Goal: Task Accomplishment & Management: Complete application form

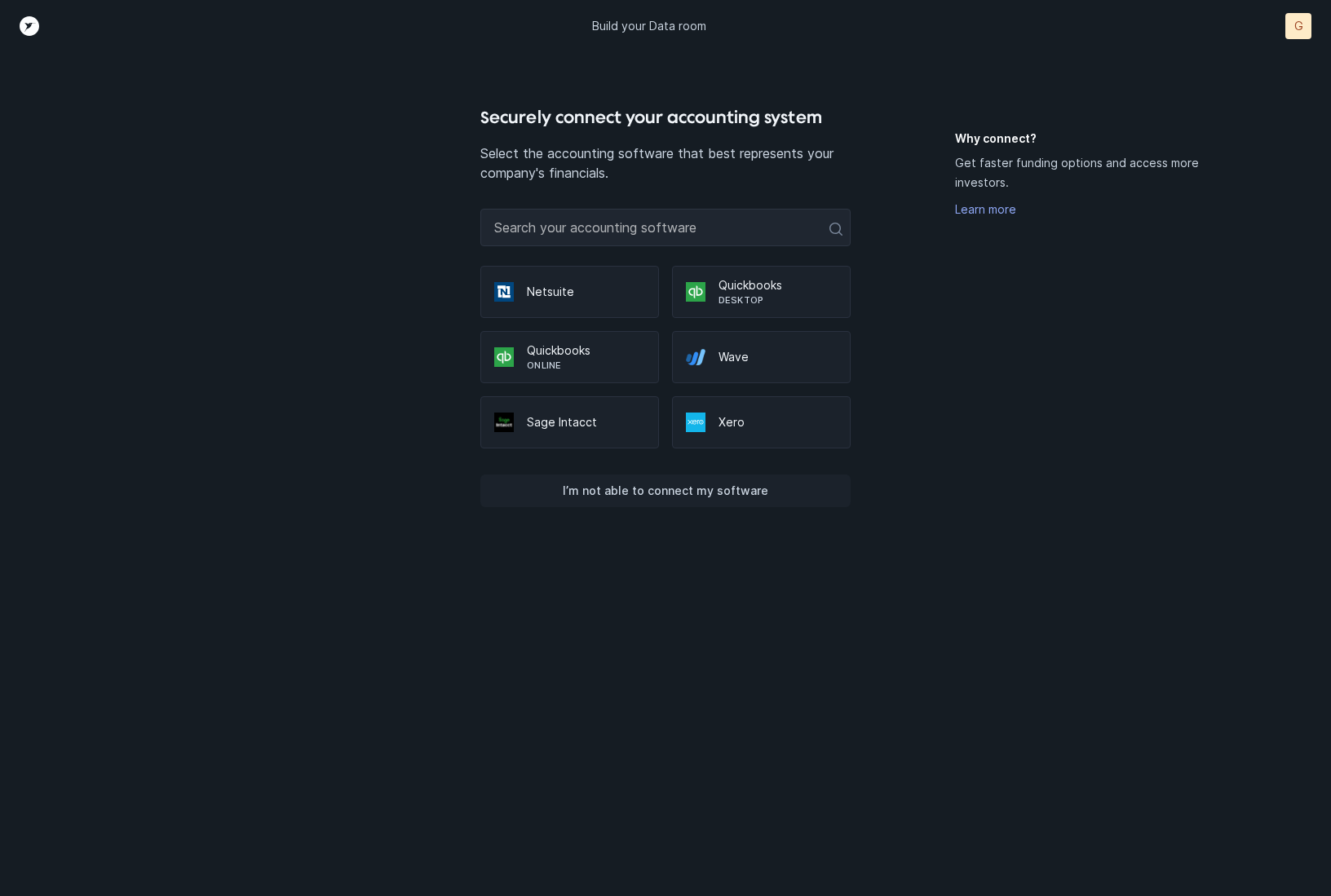
click at [685, 488] on p "I’m not able to connect my software" at bounding box center [666, 490] width 206 height 20
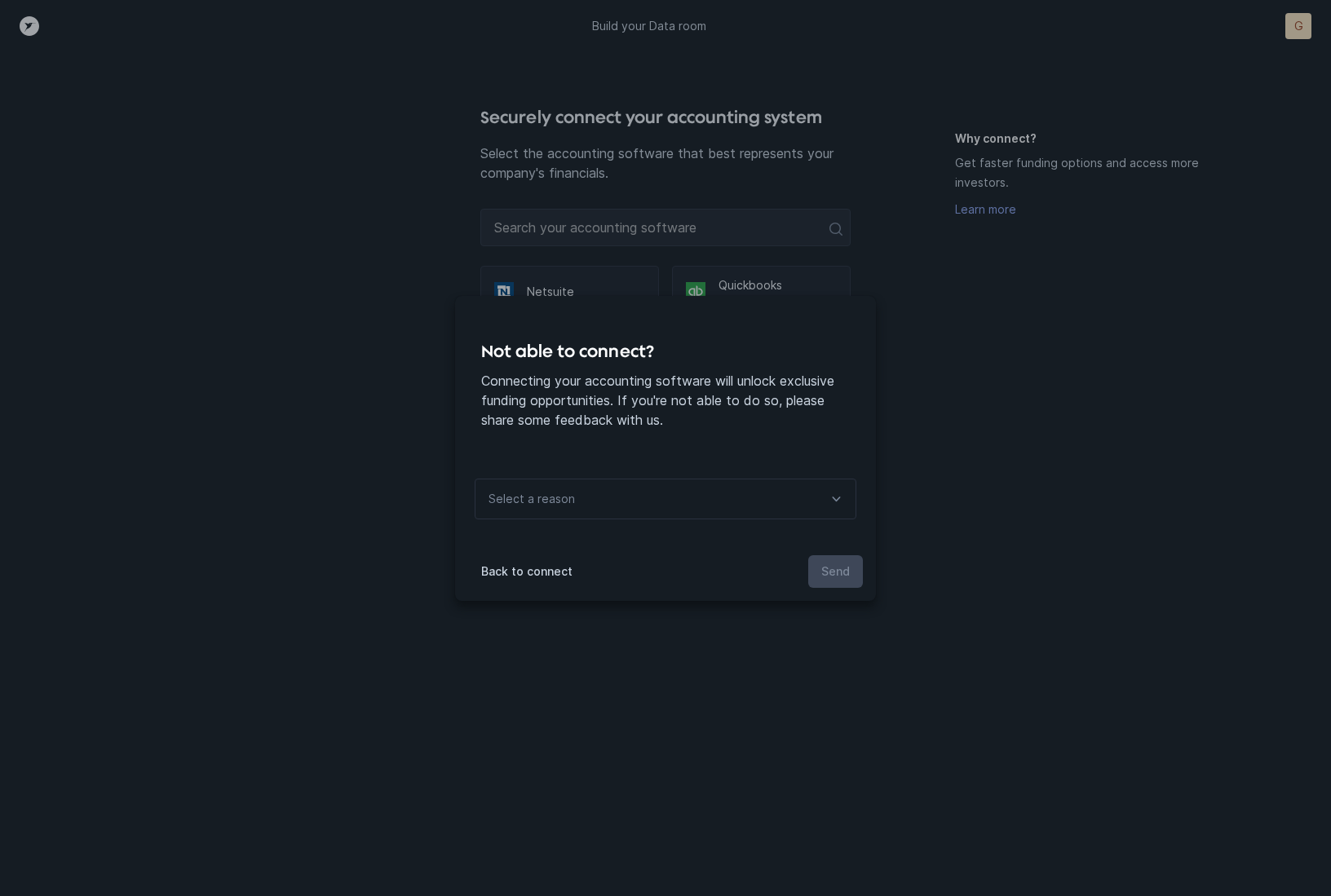
click at [602, 494] on div "Select a reason" at bounding box center [665, 499] width 382 height 41
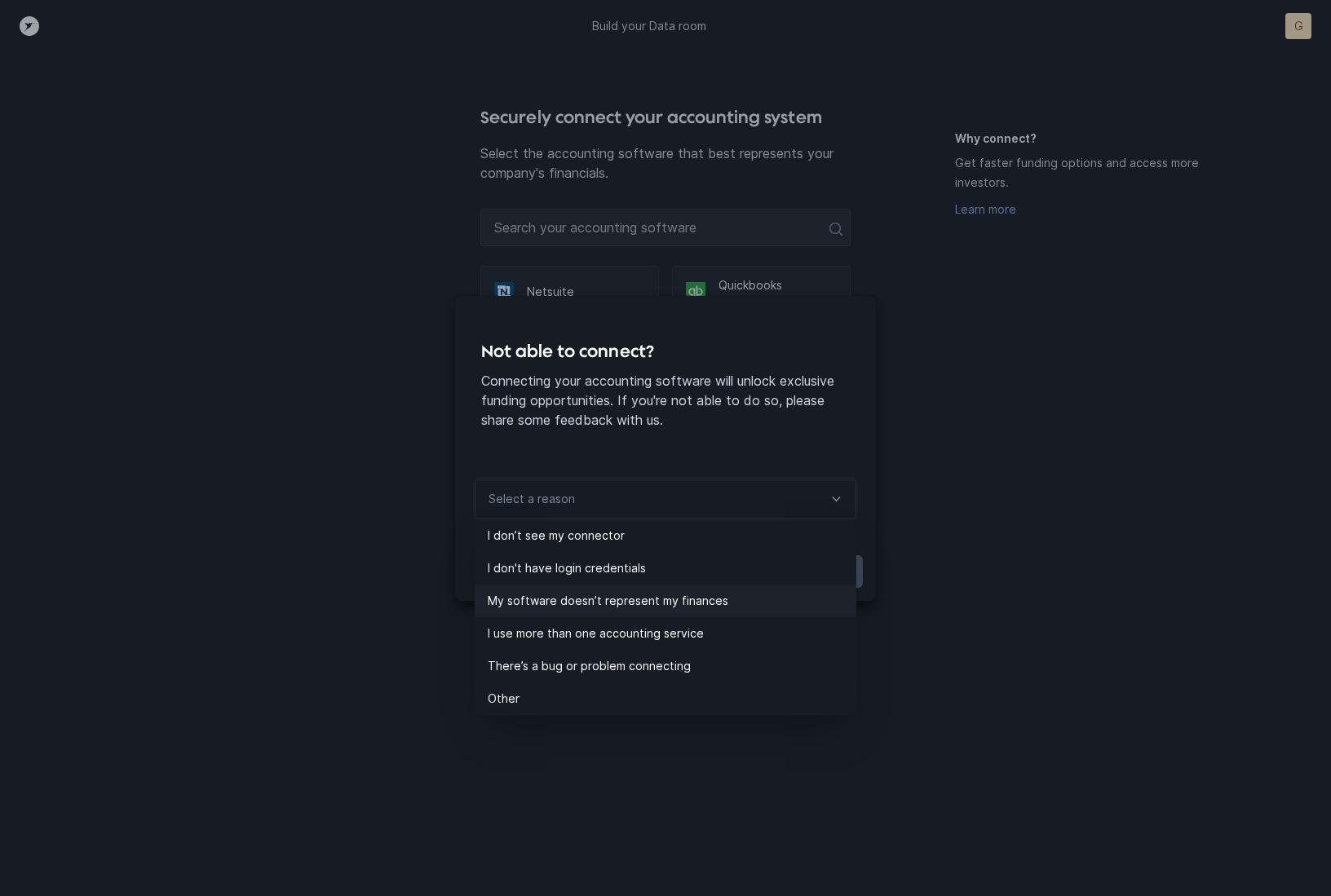
click at [575, 598] on p "My software doesn’t represent my finances" at bounding box center [672, 600] width 369 height 20
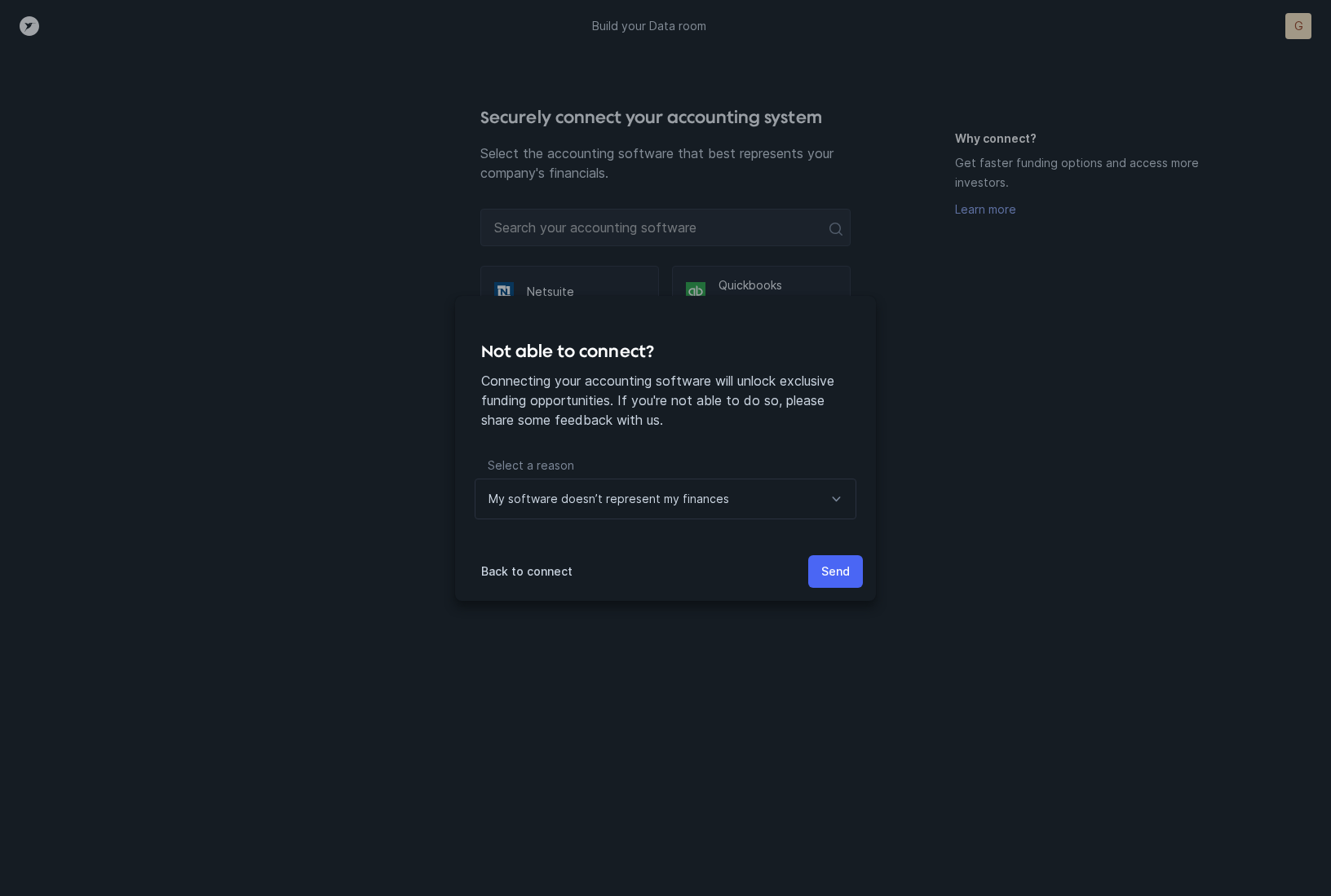
click at [825, 566] on p "Send" at bounding box center [835, 571] width 29 height 20
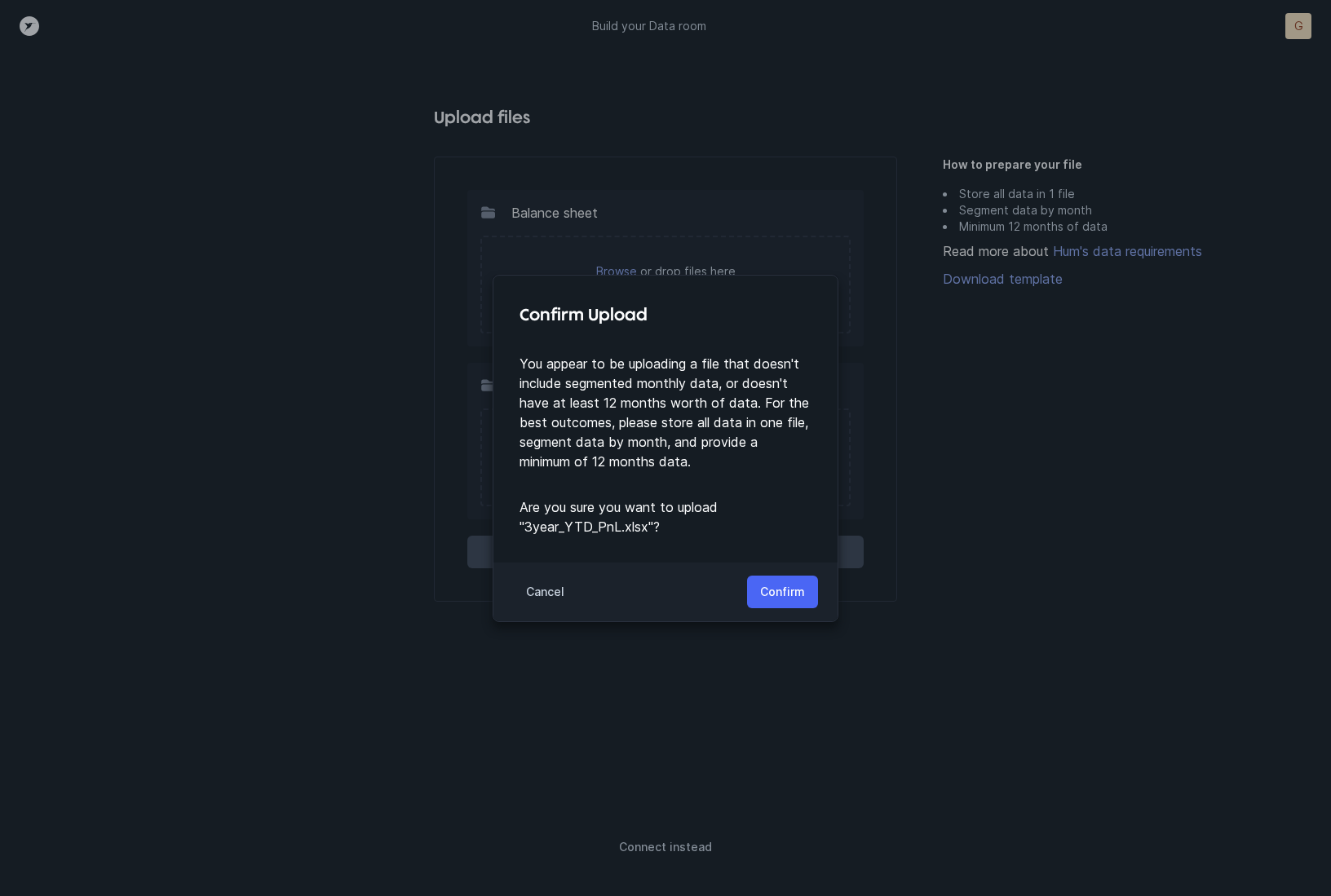
click at [779, 589] on p "Confirm" at bounding box center [782, 591] width 45 height 20
click at [771, 585] on p "Confirm" at bounding box center [782, 591] width 45 height 20
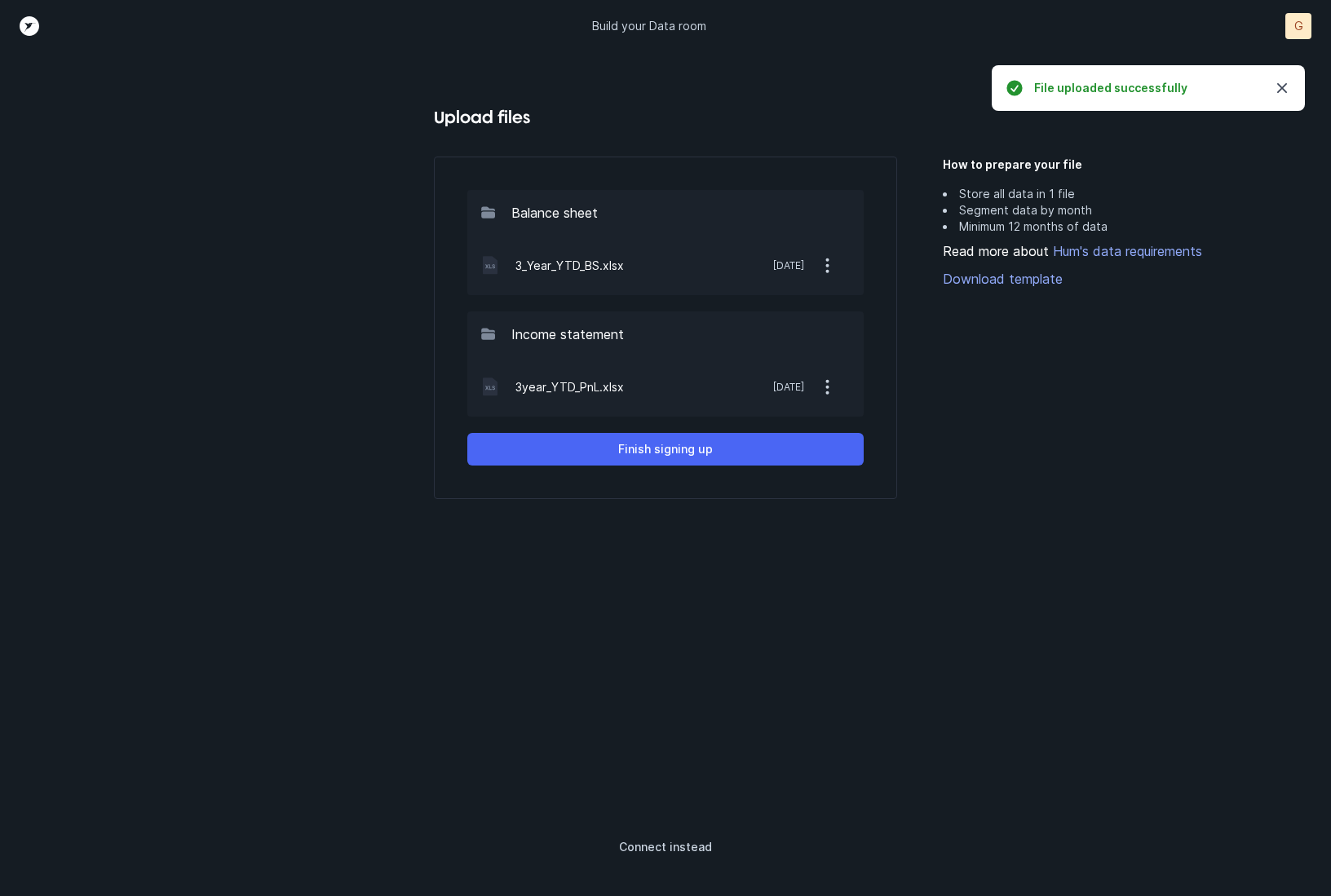
click at [693, 448] on p "Finish signing up" at bounding box center [665, 449] width 94 height 20
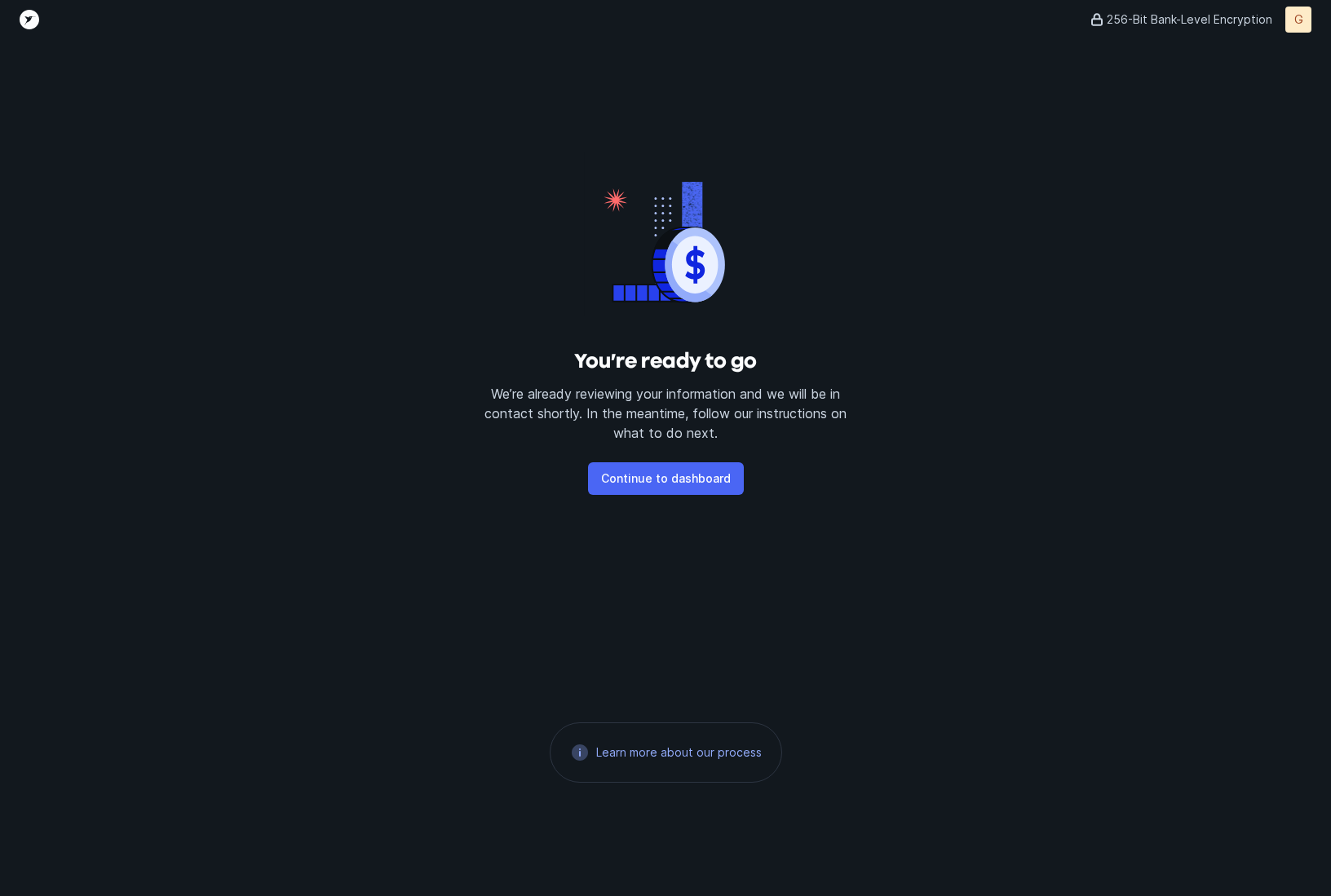
click at [680, 479] on p "Continue to dashboard" at bounding box center [665, 478] width 130 height 20
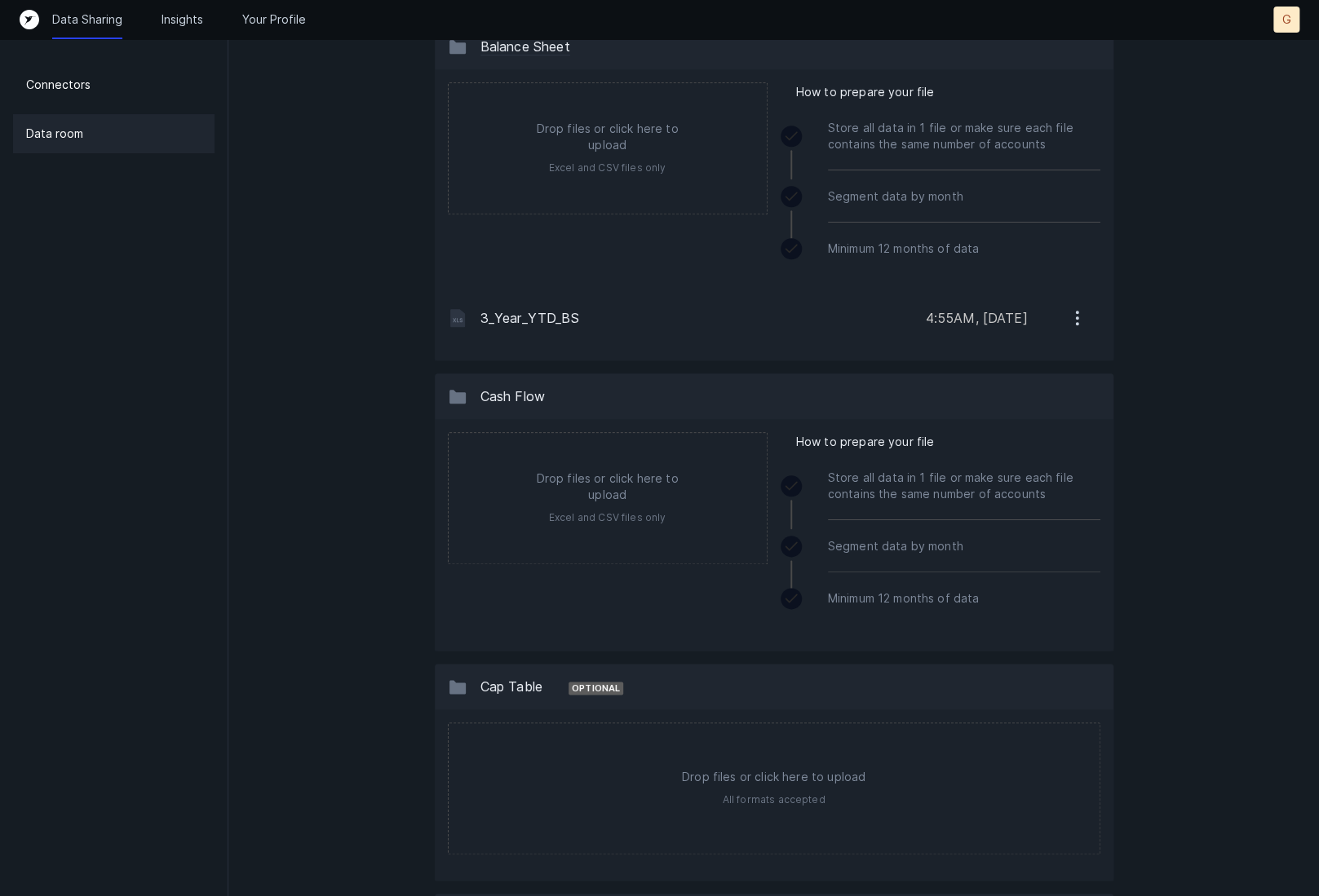
scroll to position [734, 0]
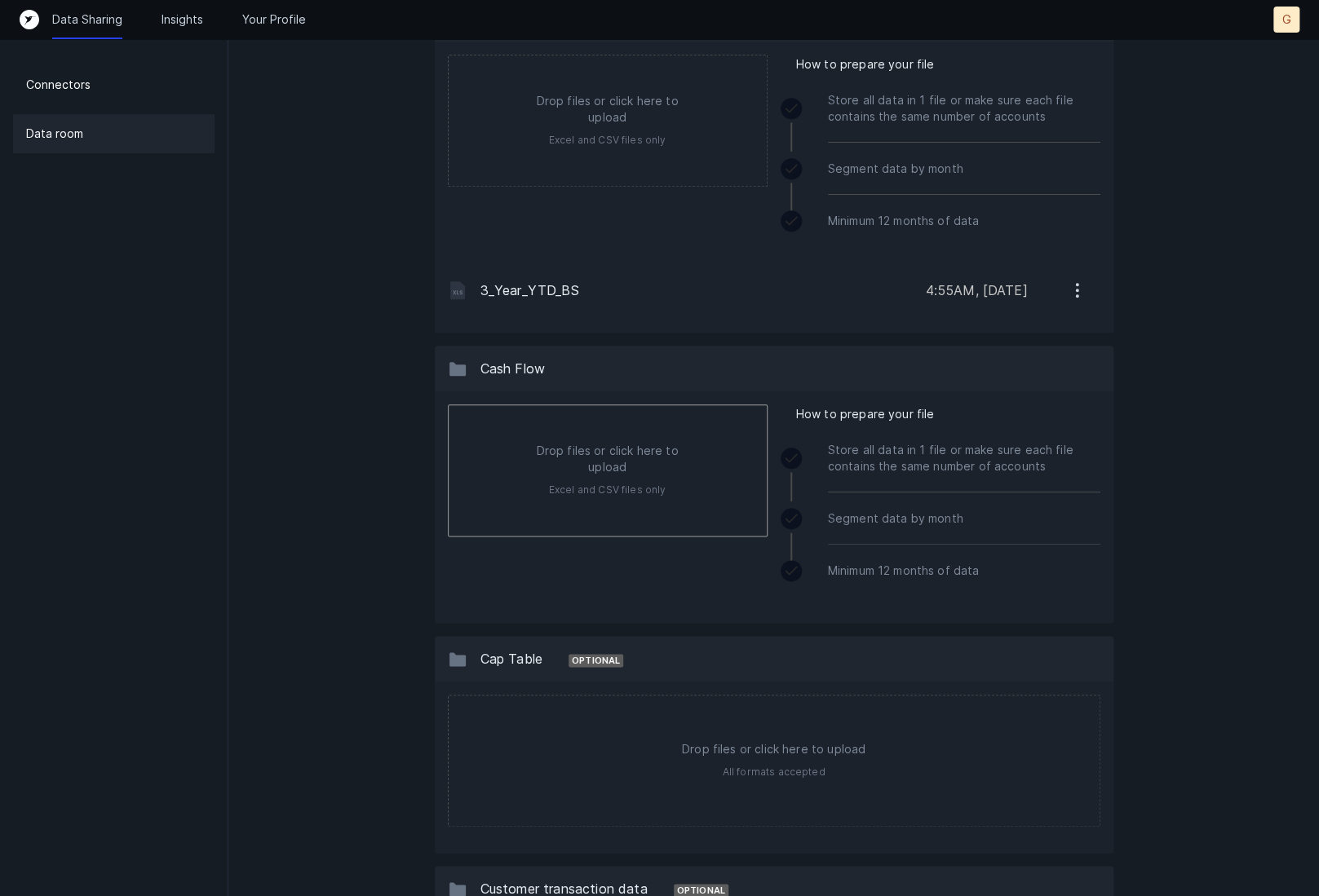
type input "C:\fakepath\3year_YTD_CF.xlsx"
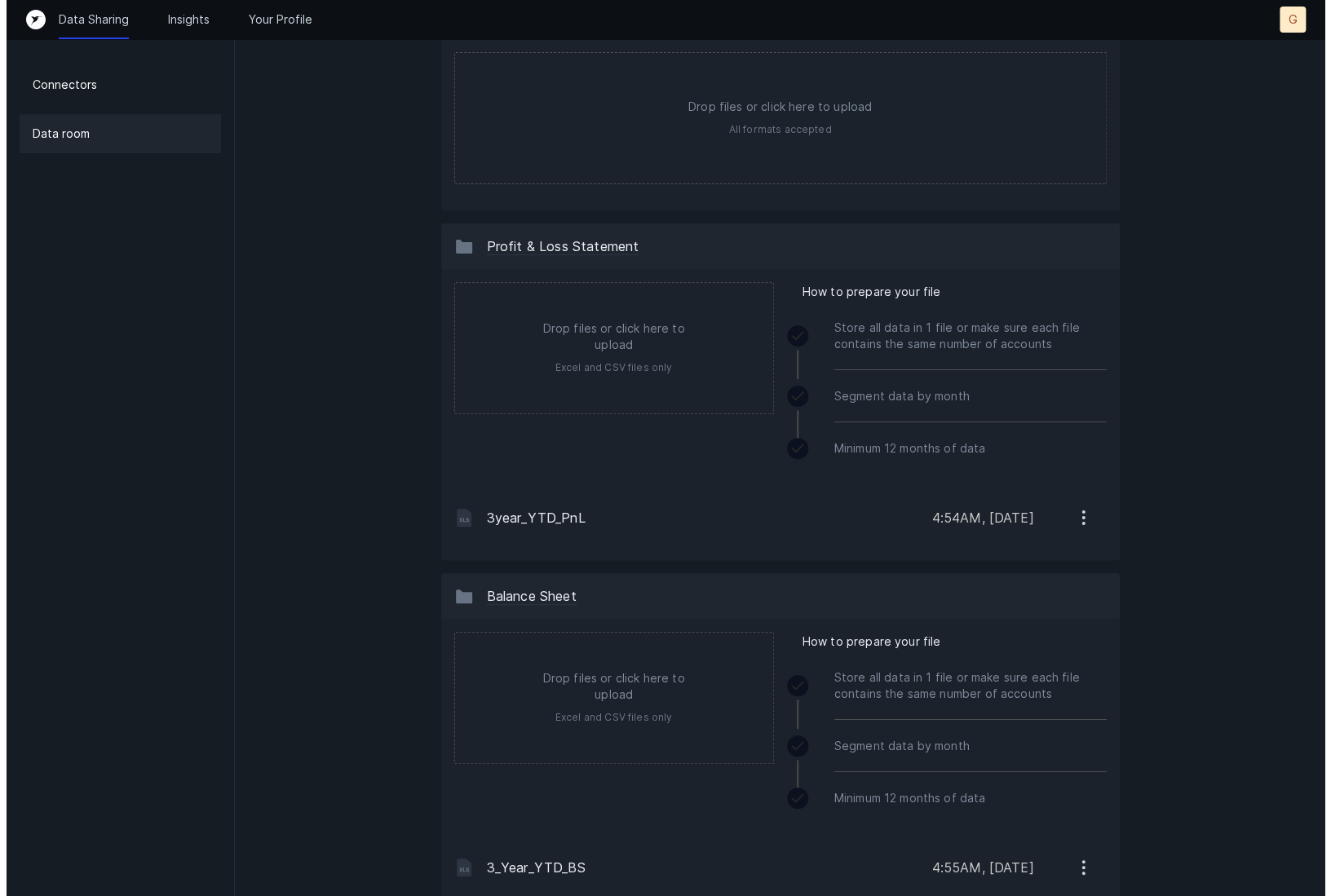
scroll to position [0, 0]
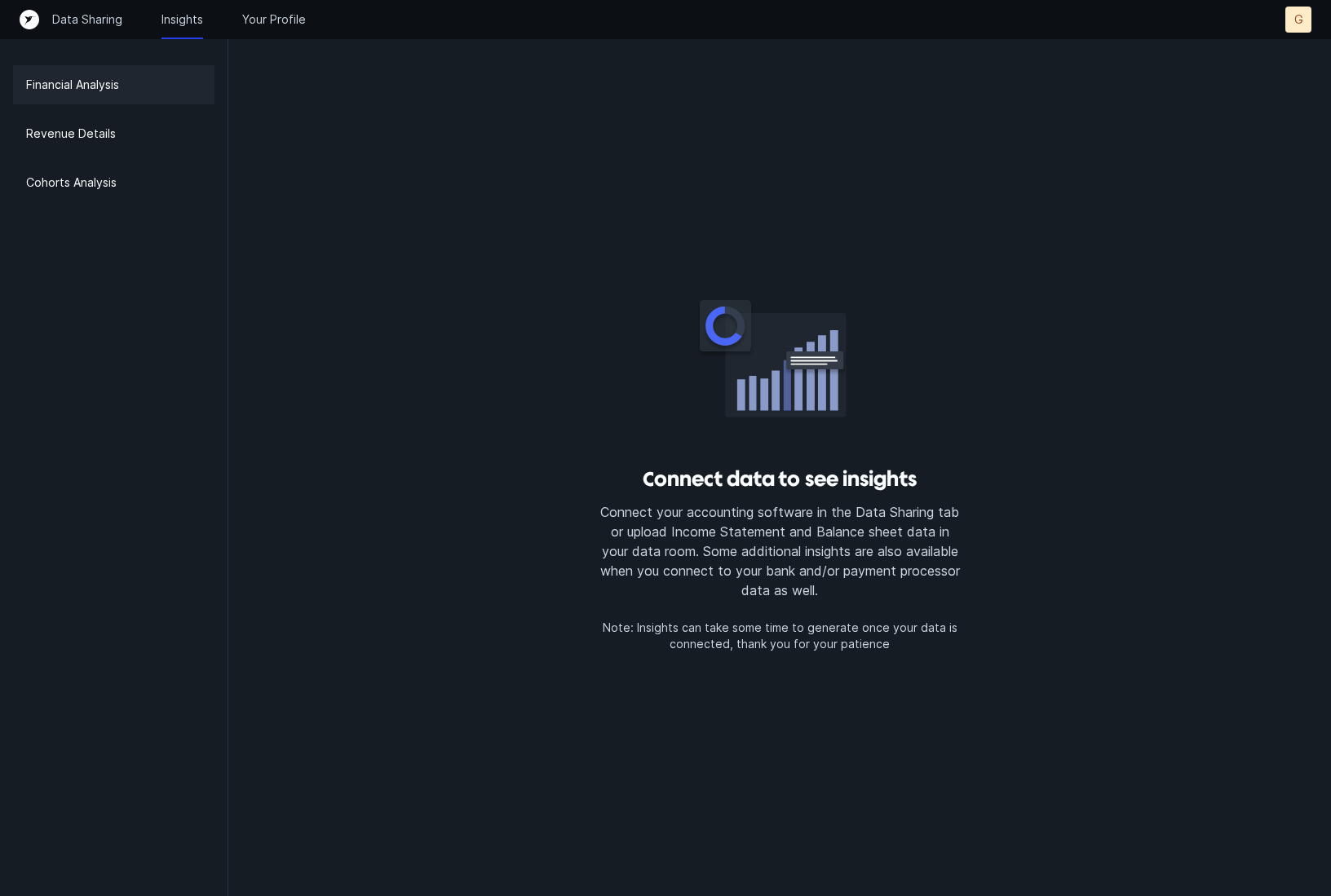
click at [79, 83] on p "Financial Analysis" at bounding box center [72, 84] width 93 height 20
click at [91, 12] on p "Data Sharing" at bounding box center [87, 19] width 70 height 16
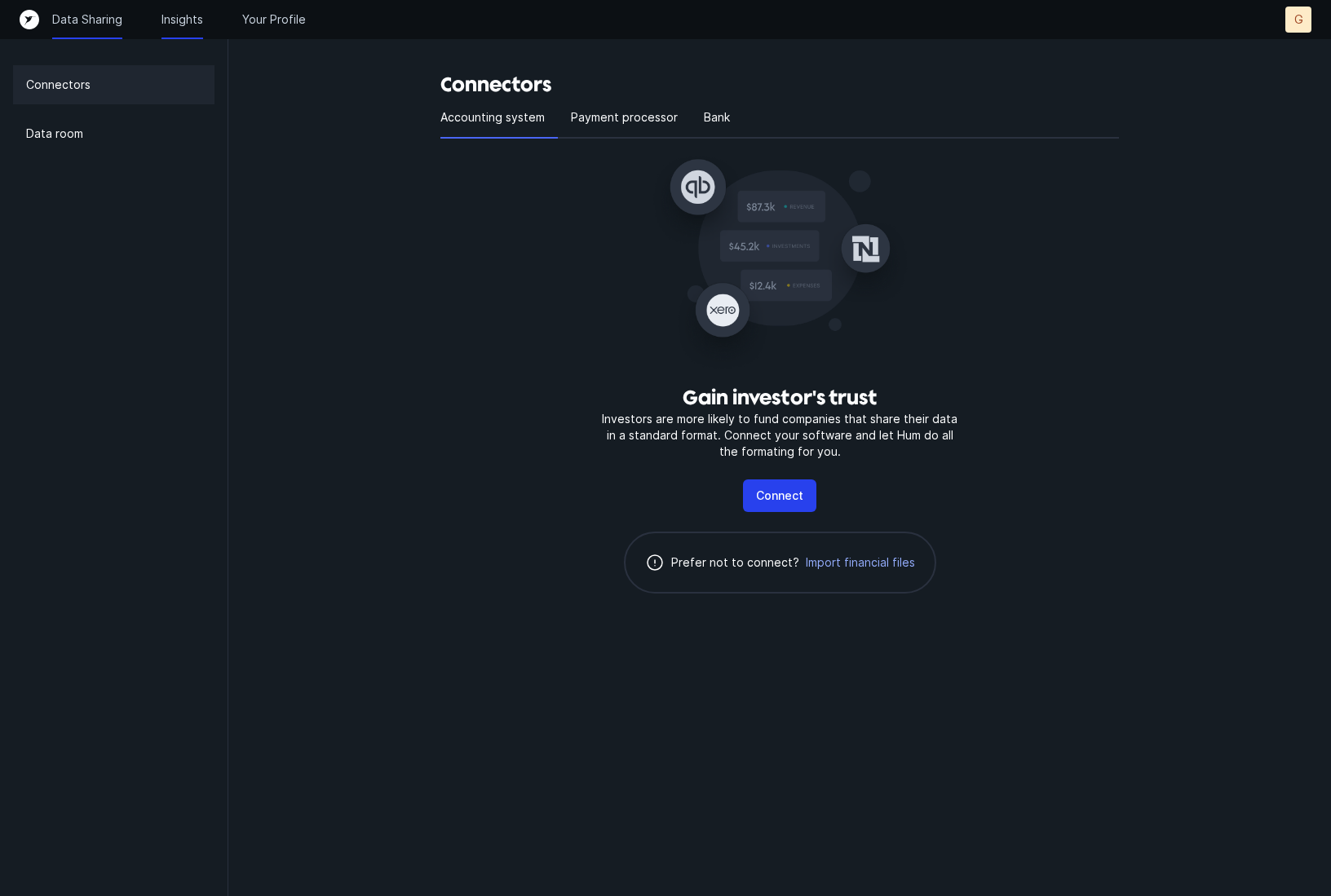
click at [172, 19] on p "Insights" at bounding box center [182, 19] width 41 height 16
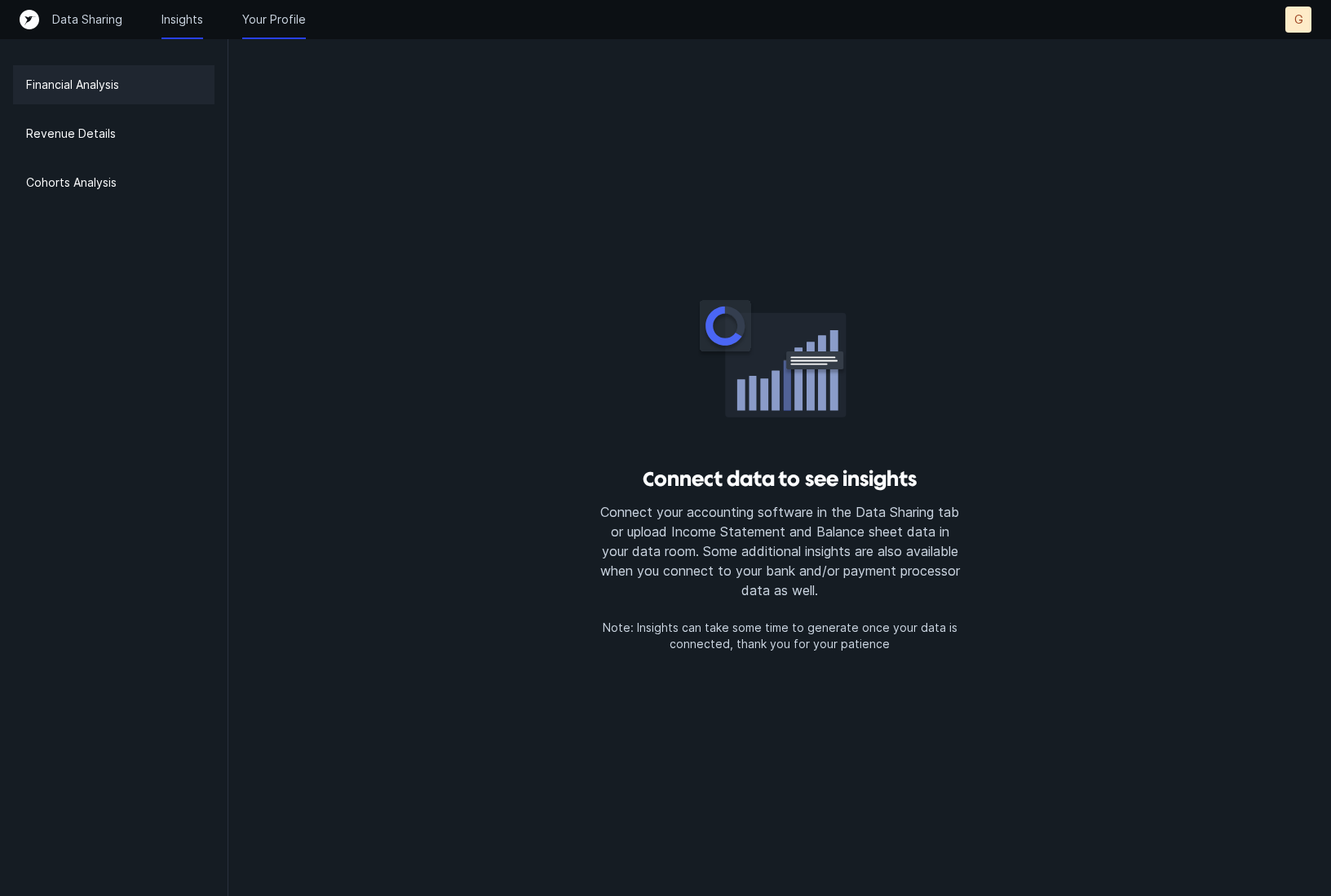
click at [281, 17] on p "Your Profile" at bounding box center [274, 19] width 64 height 16
click at [94, 19] on p "Data Sharing" at bounding box center [87, 19] width 70 height 16
